Goal: Information Seeking & Learning: Check status

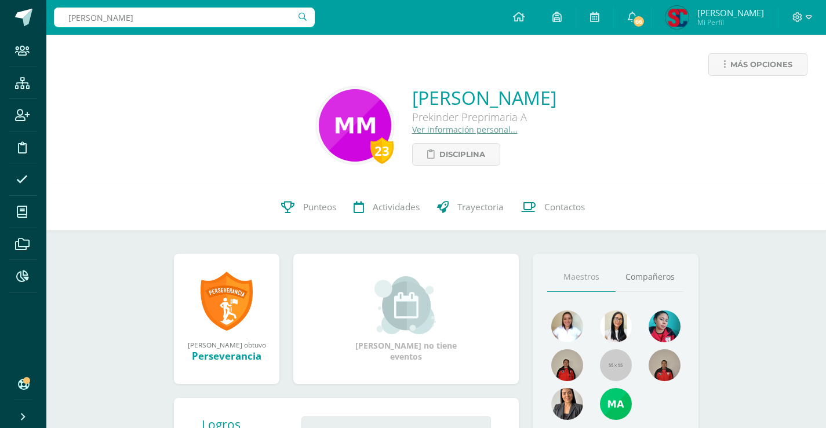
type input "valentina molina"
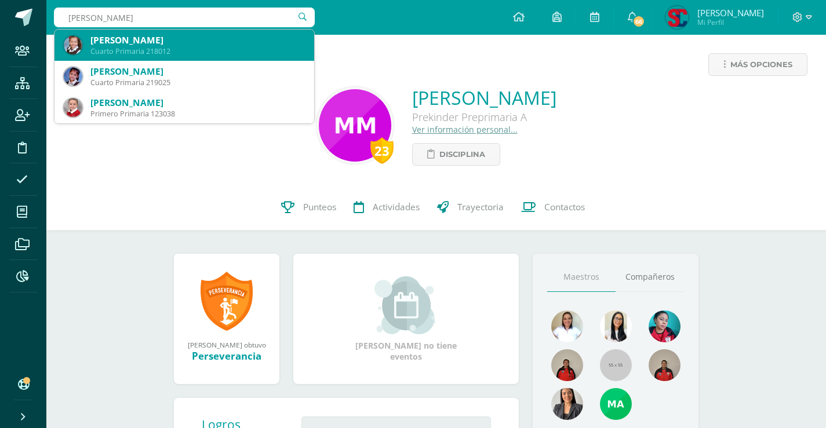
click at [168, 44] on div "Valentina Molina Contreras" at bounding box center [197, 40] width 215 height 12
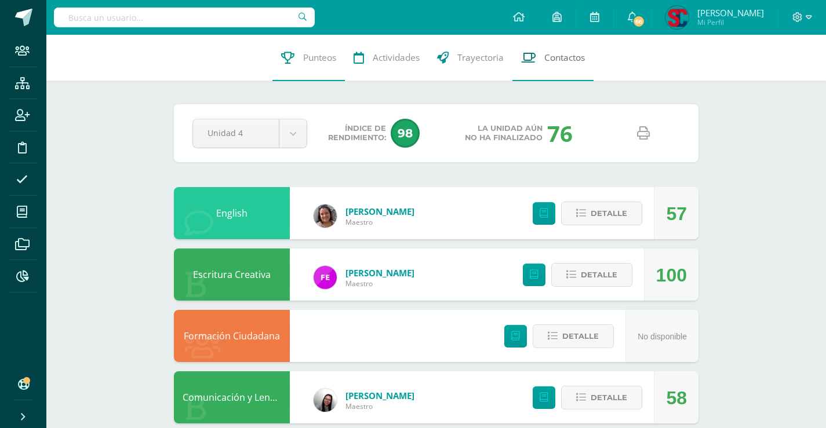
click at [568, 55] on span "Contactos" at bounding box center [564, 58] width 41 height 12
